Goal: Find specific page/section: Find specific page/section

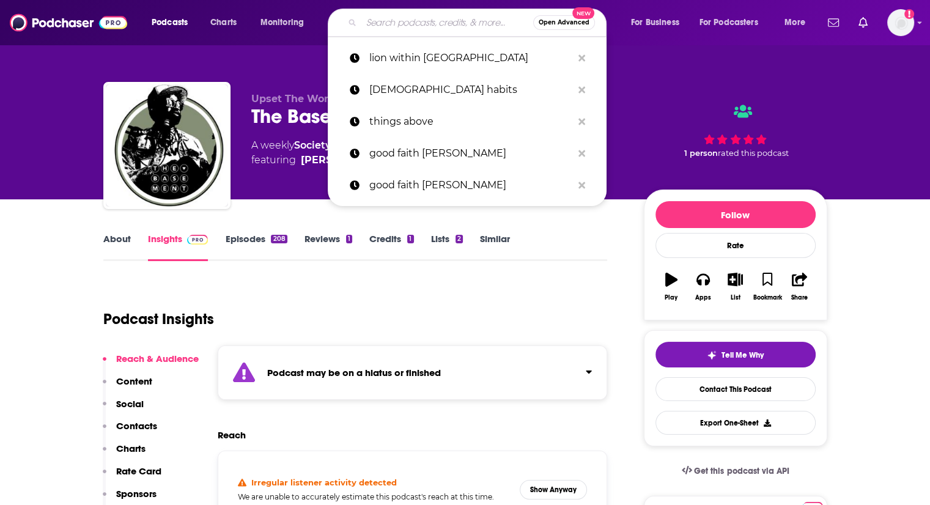
click at [410, 24] on input "Search podcasts, credits, & more..." at bounding box center [448, 23] width 172 height 20
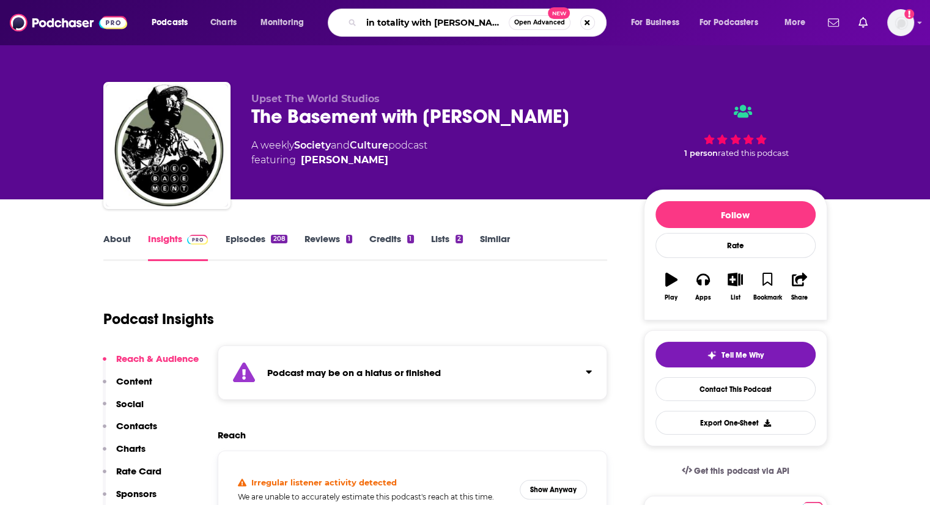
type input "in totality with [PERSON_NAME]"
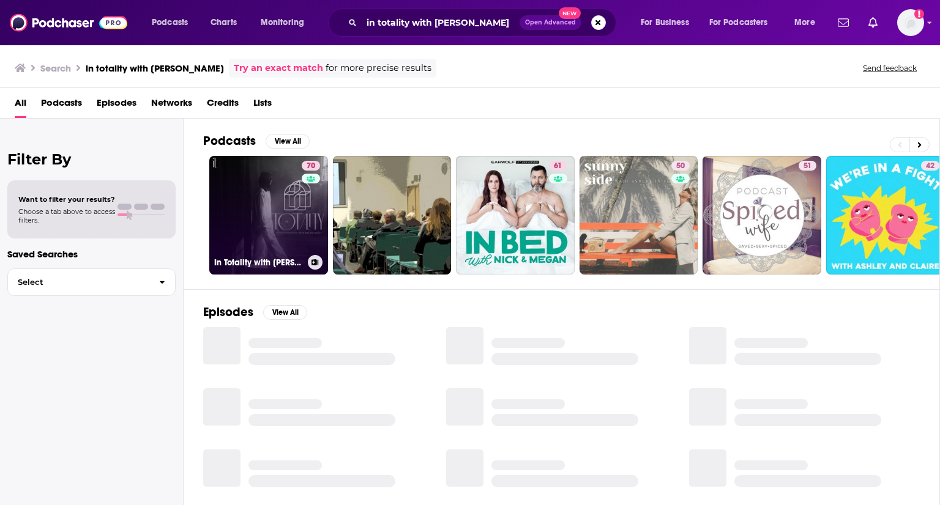
click at [296, 228] on link "70 In Totality with [PERSON_NAME]" at bounding box center [268, 215] width 119 height 119
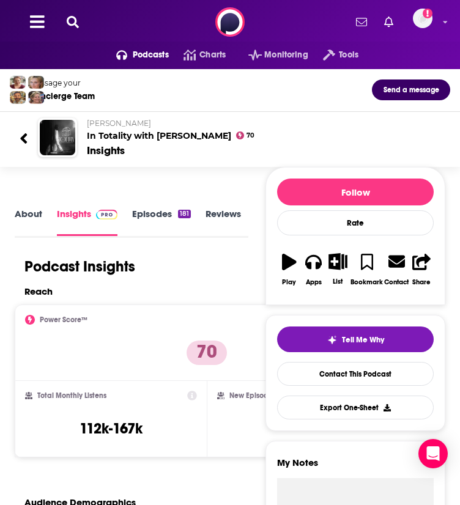
scroll to position [0, 23]
click at [46, 32] on div "Podcasts Charts Monitoring Tools For Business For Podcasters More Add a profile…" at bounding box center [230, 22] width 460 height 44
